Goal: Communication & Community: Answer question/provide support

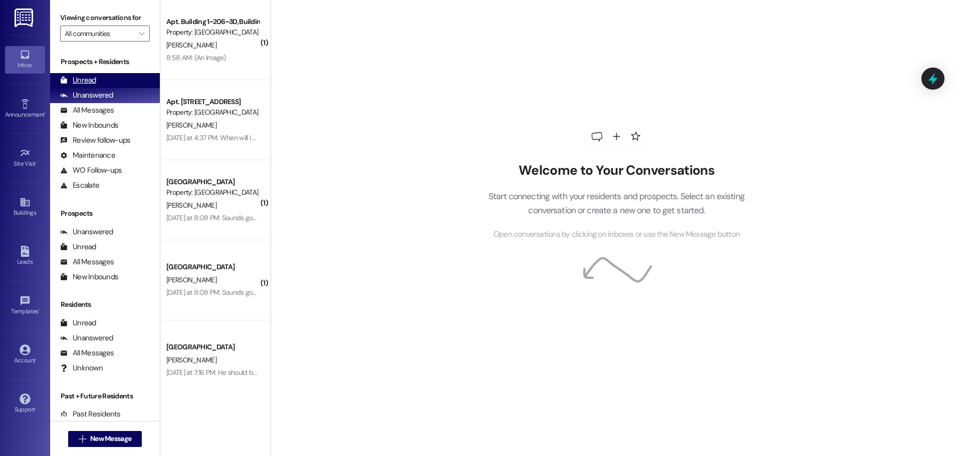
click at [85, 73] on div "Unread (0)" at bounding box center [105, 80] width 110 height 15
